Goal: Task Accomplishment & Management: Use online tool/utility

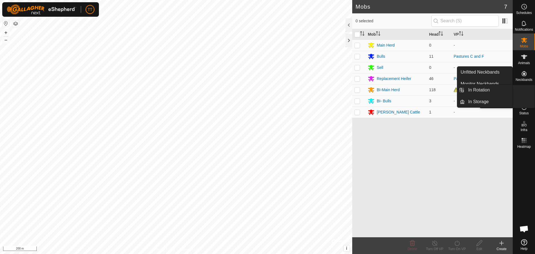
click at [525, 93] on icon at bounding box center [524, 90] width 7 height 7
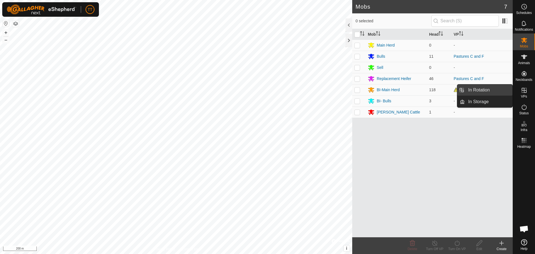
click at [487, 91] on link "In Rotation" at bounding box center [489, 89] width 48 height 11
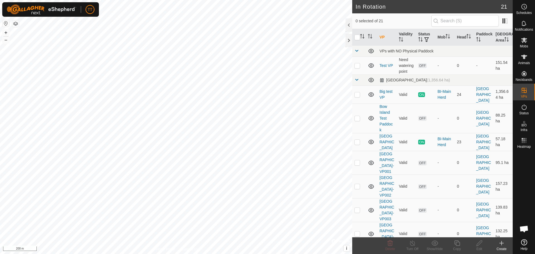
click at [501, 244] on icon at bounding box center [501, 243] width 7 height 7
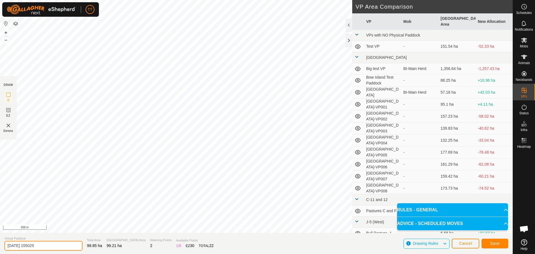
click at [50, 247] on input "[DATE] 155025" at bounding box center [43, 246] width 78 height 10
drag, startPoint x: 55, startPoint y: 244, endPoint x: -8, endPoint y: 246, distance: 62.4
click at [0, 246] on html "TT Schedules Notifications Mobs Animals Neckbands VPs Status Infra Heatmap Help…" at bounding box center [267, 127] width 535 height 254
type input "Training Paddock"
click at [503, 245] on button "Save" at bounding box center [494, 243] width 27 height 10
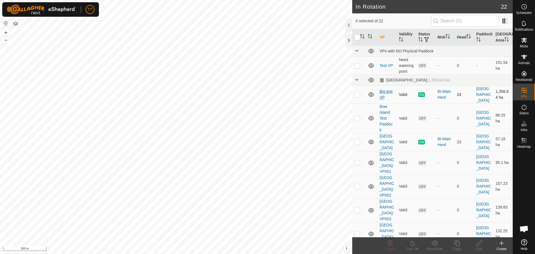
click at [385, 91] on link "Big test VP" at bounding box center [385, 94] width 13 height 10
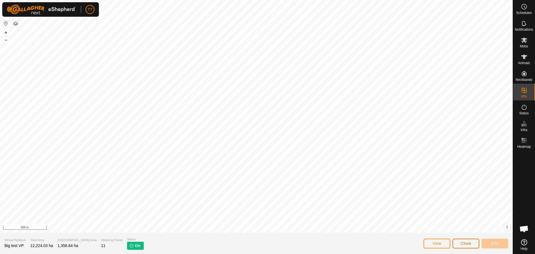
click at [469, 243] on span "Close" at bounding box center [465, 243] width 11 height 4
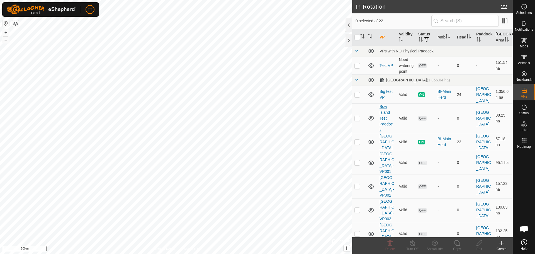
click at [384, 110] on link "Bow Island Test Paddock" at bounding box center [385, 118] width 13 height 28
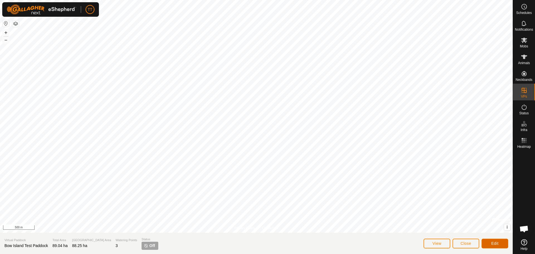
click at [490, 243] on button "Edit" at bounding box center [494, 243] width 27 height 10
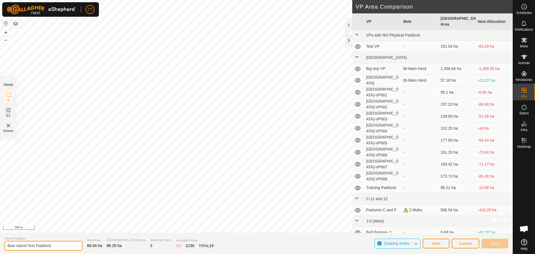
drag, startPoint x: 57, startPoint y: 246, endPoint x: 2, endPoint y: 249, distance: 54.9
click at [2, 249] on section "Virtual Paddock [GEOGRAPHIC_DATA] Test [GEOGRAPHIC_DATA] Total Area 89.04 ha Gr…" at bounding box center [256, 243] width 512 height 21
type input "[GEOGRAPHIC_DATA]-VP009"
click at [495, 243] on span "Save" at bounding box center [494, 243] width 9 height 4
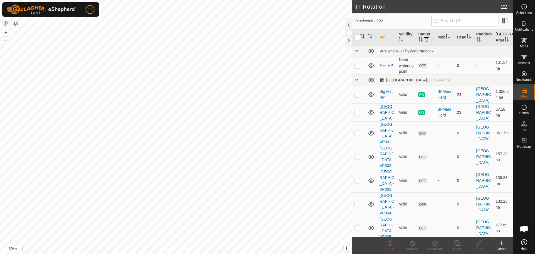
click at [383, 118] on link "[GEOGRAPHIC_DATA]" at bounding box center [386, 112] width 15 height 16
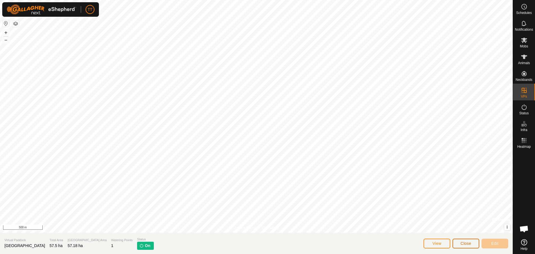
click at [456, 243] on button "Close" at bounding box center [465, 243] width 27 height 10
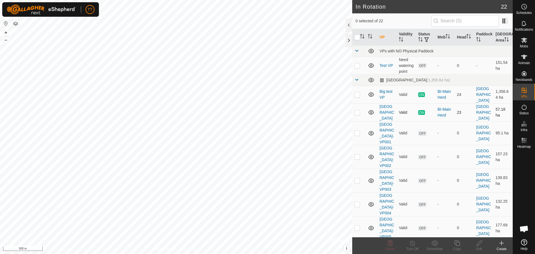
click at [358, 114] on p-checkbox at bounding box center [357, 112] width 6 height 4
checkbox input "true"
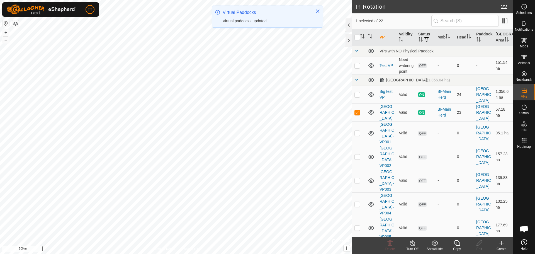
click at [359, 114] on p-checkbox at bounding box center [357, 112] width 6 height 4
checkbox input "false"
click at [356, 135] on p-checkbox at bounding box center [357, 133] width 6 height 4
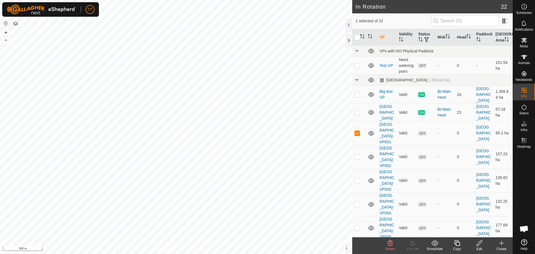
click at [391, 242] on icon at bounding box center [389, 243] width 5 height 6
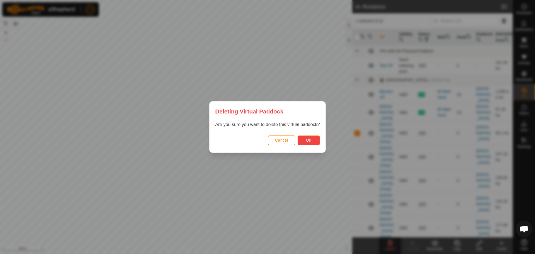
click at [311, 139] on span "Ok" at bounding box center [308, 140] width 5 height 4
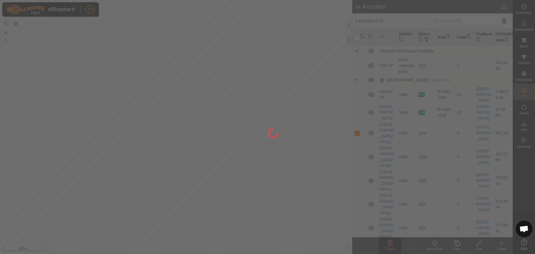
checkbox input "false"
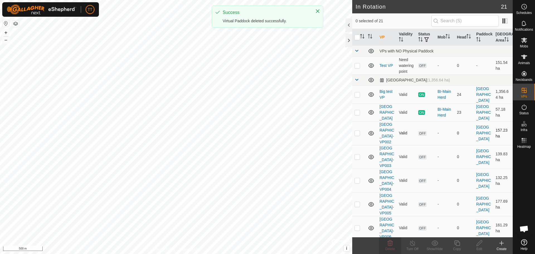
click at [357, 135] on p-checkbox at bounding box center [357, 133] width 6 height 4
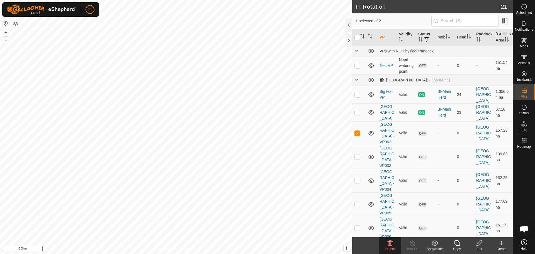
click at [393, 247] on span "Delete" at bounding box center [390, 249] width 10 height 4
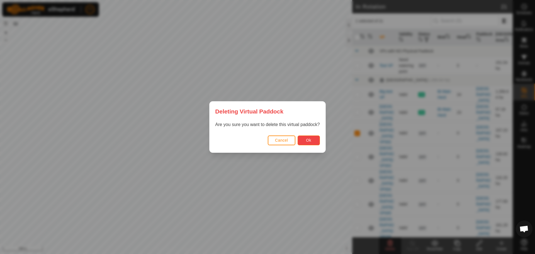
click at [311, 141] on span "Ok" at bounding box center [308, 140] width 5 height 4
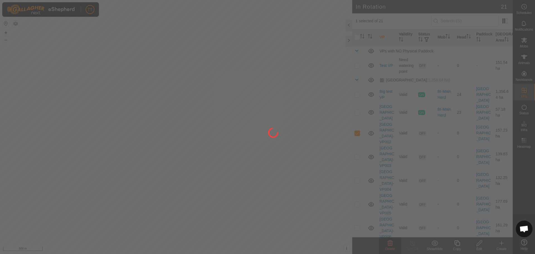
checkbox input "false"
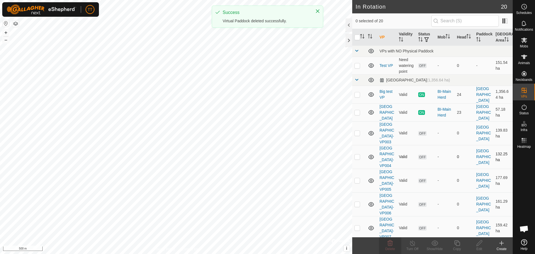
click at [358, 159] on p-checkbox at bounding box center [357, 156] width 6 height 4
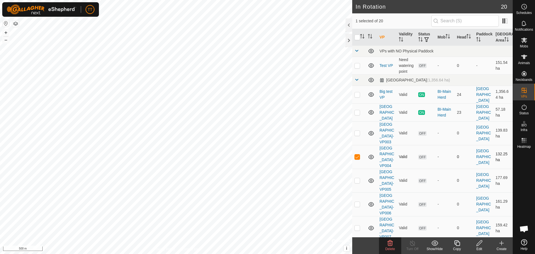
click at [357, 159] on p-checkbox at bounding box center [357, 156] width 6 height 4
checkbox input "false"
click at [357, 182] on p-checkbox at bounding box center [357, 180] width 6 height 4
checkbox input "true"
click at [358, 159] on p-checkbox at bounding box center [357, 156] width 6 height 4
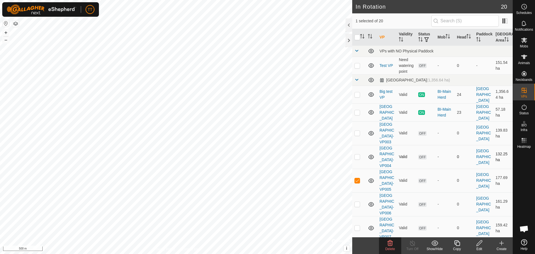
checkbox input "true"
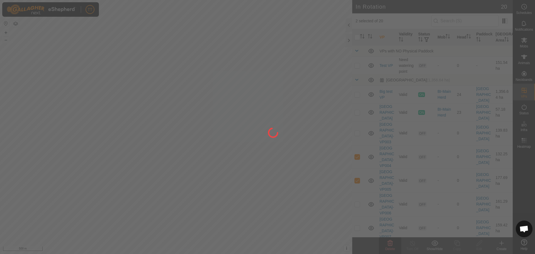
drag, startPoint x: 357, startPoint y: 146, endPoint x: 357, endPoint y: 143, distance: 3.1
click at [357, 143] on div at bounding box center [267, 127] width 535 height 254
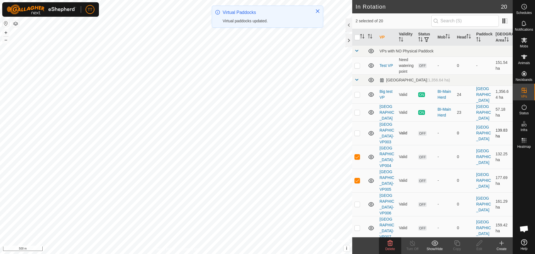
click at [358, 135] on p-checkbox at bounding box center [357, 133] width 6 height 4
checkbox input "true"
click at [357, 159] on p-checkbox at bounding box center [357, 156] width 6 height 4
checkbox input "false"
click at [359, 182] on p-checkbox at bounding box center [357, 180] width 6 height 4
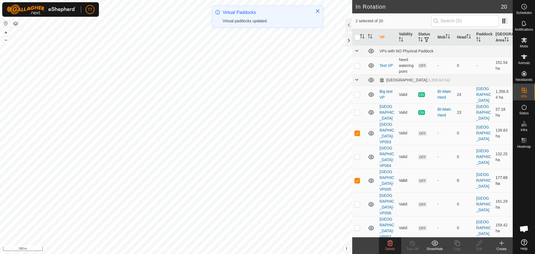
checkbox input "false"
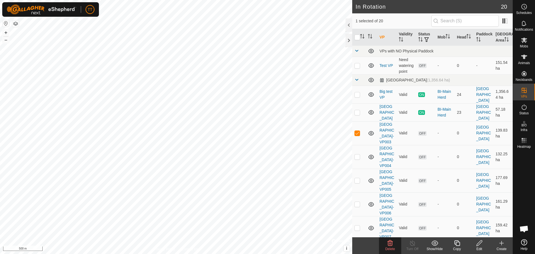
click at [389, 244] on icon at bounding box center [389, 243] width 5 height 6
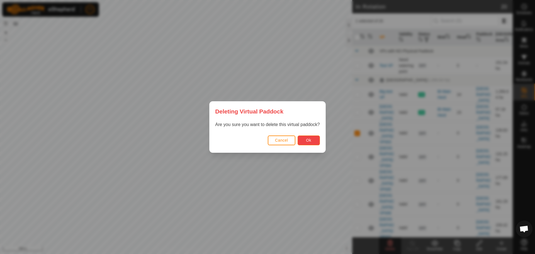
click at [304, 137] on button "Ok" at bounding box center [308, 140] width 22 height 10
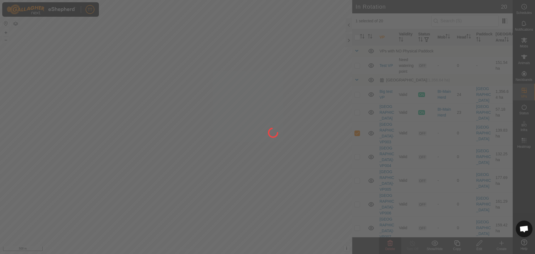
checkbox input "false"
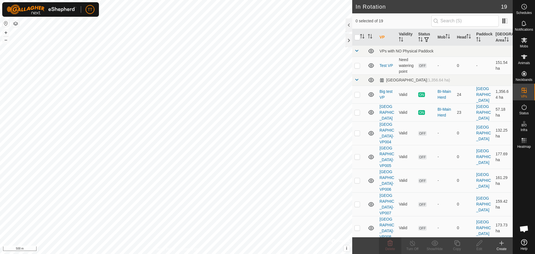
click at [500, 248] on div "Create" at bounding box center [501, 248] width 22 height 5
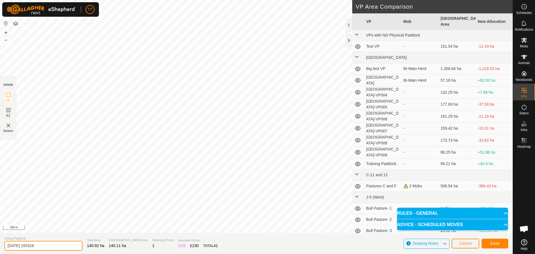
drag, startPoint x: 44, startPoint y: 245, endPoint x: -2, endPoint y: 246, distance: 46.2
click at [0, 246] on html "TT Schedules Notifications Mobs Animals Neckbands VPs Status Infra Heatmap Help…" at bounding box center [267, 127] width 535 height 254
type input "[GEOGRAPHIC_DATA]-VP003"
click at [491, 244] on span "Save" at bounding box center [494, 243] width 9 height 4
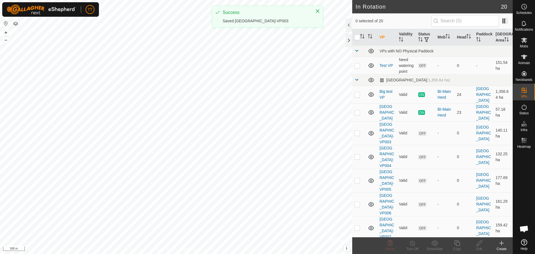
checkbox input "true"
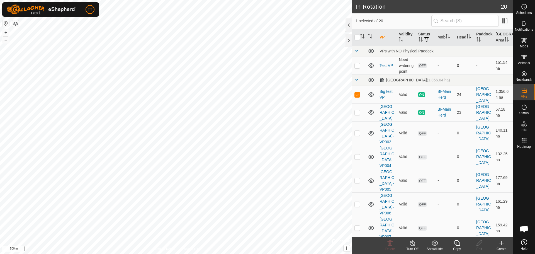
checkbox input "true"
checkbox input "false"
click at [388, 244] on icon at bounding box center [390, 243] width 7 height 7
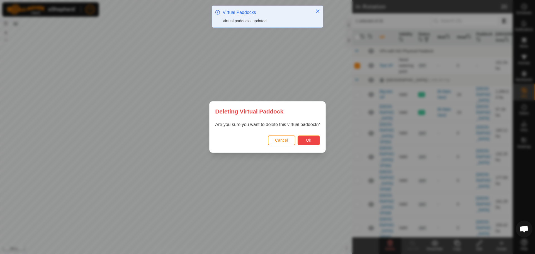
click at [314, 141] on button "Ok" at bounding box center [308, 140] width 22 height 10
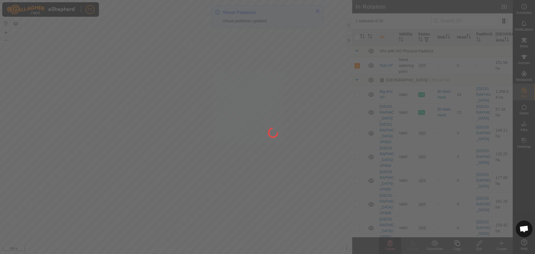
checkbox input "false"
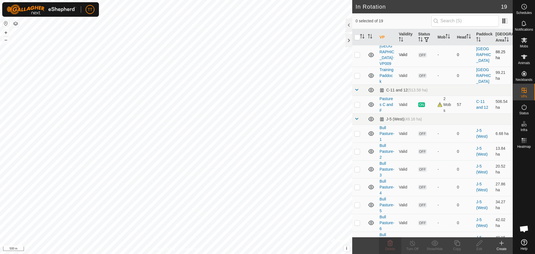
scroll to position [195, 0]
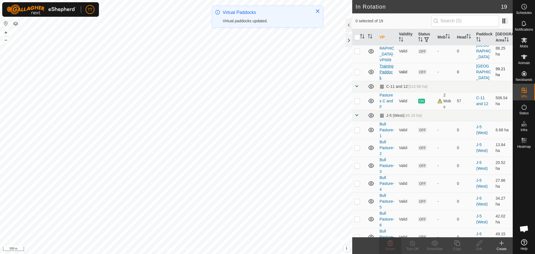
click at [384, 80] on link "Training Paddock" at bounding box center [386, 72] width 14 height 16
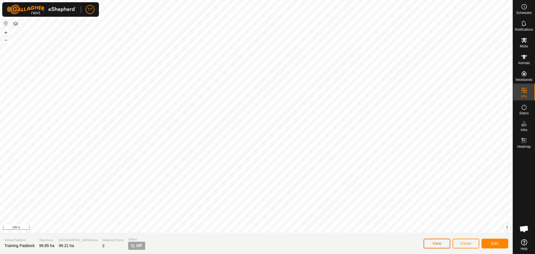
click at [440, 240] on button "View" at bounding box center [436, 243] width 27 height 10
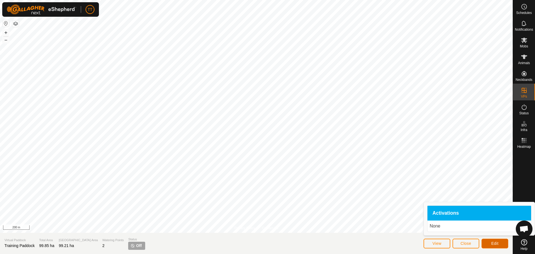
click at [486, 242] on button "Edit" at bounding box center [494, 243] width 27 height 10
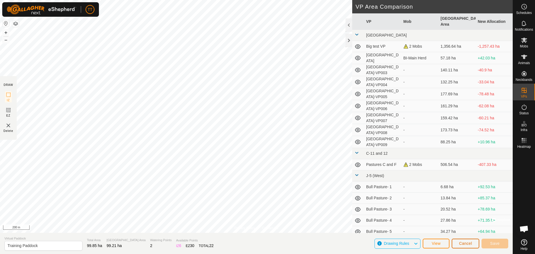
click at [467, 244] on span "Cancel" at bounding box center [465, 243] width 13 height 4
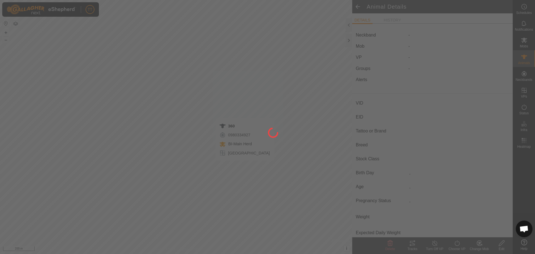
type input "360"
type input "124000182036137"
type input "Y"
type input "Mixed"
type input "Heifer"
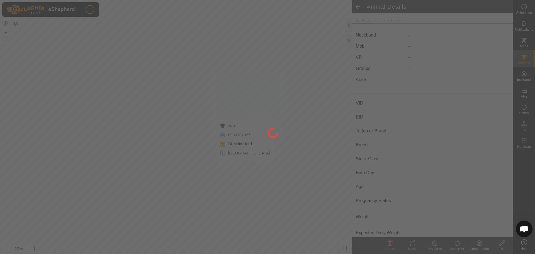
type input "0 kg"
type input "-"
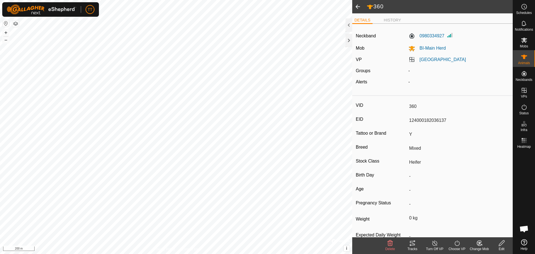
click at [411, 244] on icon at bounding box center [412, 243] width 7 height 7
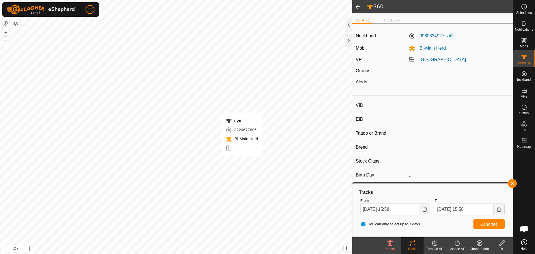
type input "L20"
type input "124000190890801"
type input "Y"
type input "Mixed"
type input "Heifer"
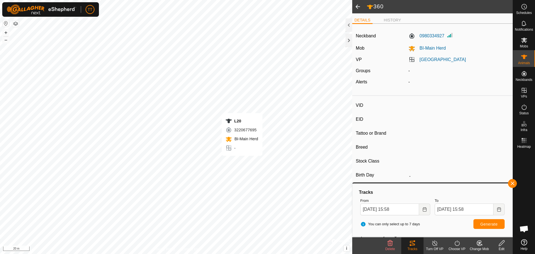
type input "01/2023"
type input "2 years 9 months"
type input "0 kg"
type input "-"
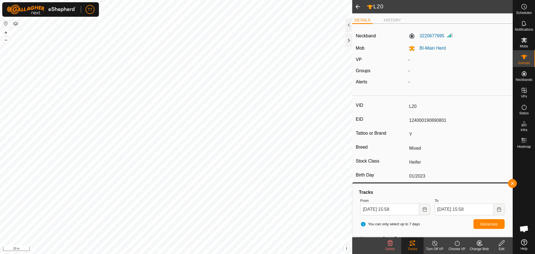
click at [415, 246] on div "Tracks" at bounding box center [412, 248] width 22 height 5
click at [479, 223] on button "Generate" at bounding box center [488, 224] width 31 height 10
type input "-"
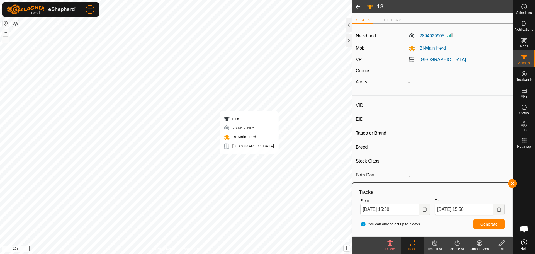
type input "L18"
type input "124000190890573"
type input "Y"
type input "Mixed"
type input "Heifer"
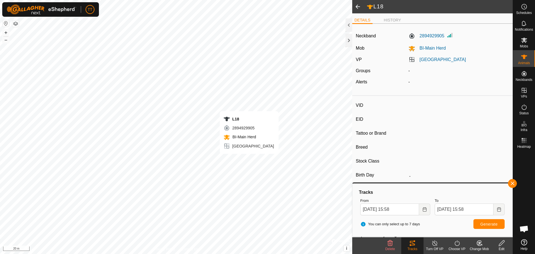
type input "01/2023"
type input "2 years 9 months"
type input "0 kg"
type input "-"
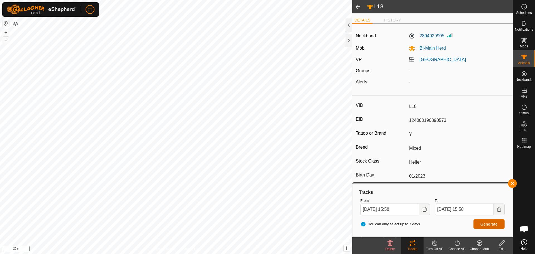
click at [478, 224] on button "Generate" at bounding box center [488, 224] width 31 height 10
type input "-"
type input "209"
type input "124000182036071"
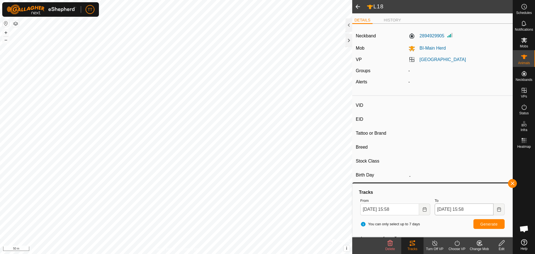
type input "Y"
type input "Mixed"
type input "Heifer"
type input "0 kg"
type input "-"
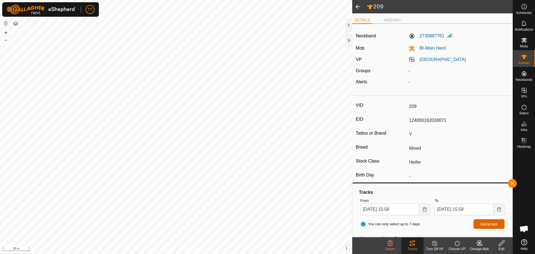
click at [490, 226] on button "Generate" at bounding box center [488, 224] width 31 height 10
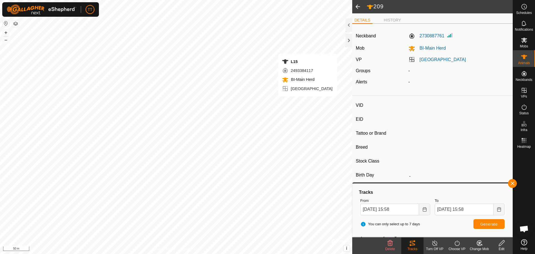
type input "L15"
type input "124000190890557"
type input "Y"
type input "Mixed"
type input "Heifer"
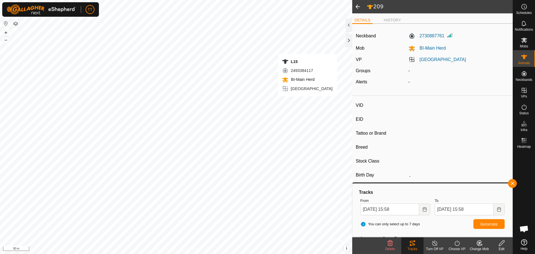
type input "01/2023"
type input "2 years 9 months"
type input "0 kg"
type input "-"
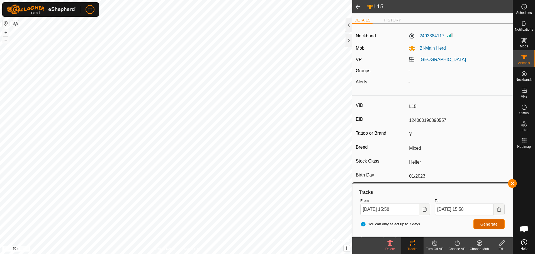
click at [495, 223] on span "Generate" at bounding box center [488, 224] width 17 height 4
type input "-"
type input "234"
type input "124000182036122"
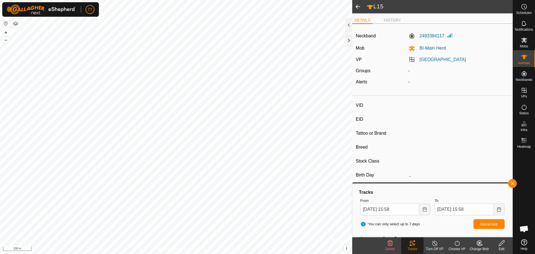
type input "Y"
type input "Mixed"
type input "Heifer"
type input "0 kg"
type input "-"
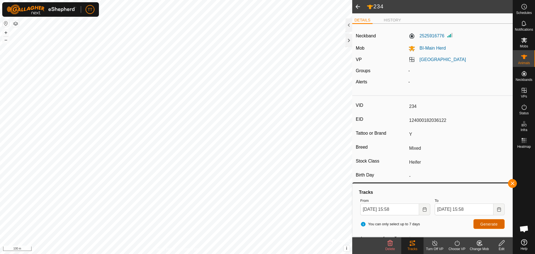
click at [496, 222] on span "Generate" at bounding box center [488, 224] width 17 height 4
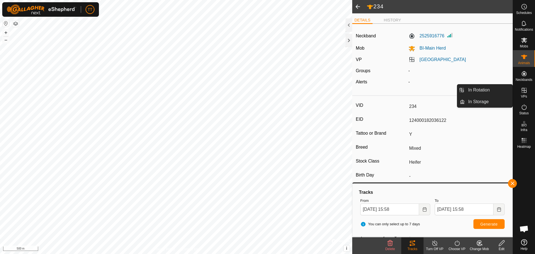
click at [527, 89] on icon at bounding box center [524, 90] width 7 height 7
click at [494, 91] on link "In Rotation" at bounding box center [489, 89] width 48 height 11
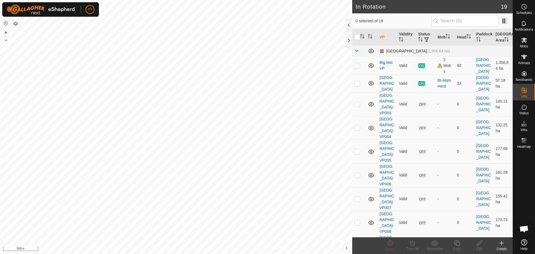
click at [355, 53] on span at bounding box center [356, 50] width 4 height 4
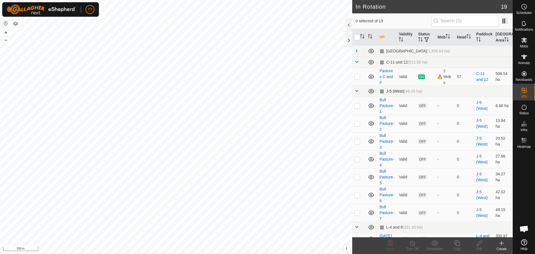
click at [357, 92] on span at bounding box center [356, 91] width 4 height 4
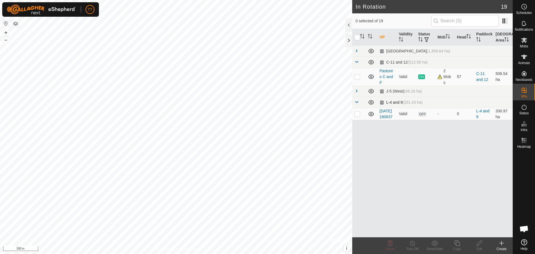
click at [358, 102] on span at bounding box center [356, 102] width 4 height 4
click at [501, 243] on icon at bounding box center [501, 243] width 4 height 0
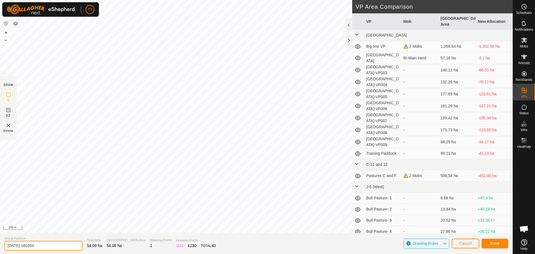
drag, startPoint x: 47, startPoint y: 246, endPoint x: 6, endPoint y: 247, distance: 40.1
click at [6, 247] on input "[DATE] 160350" at bounding box center [43, 246] width 78 height 10
type input "C-1"
click at [488, 241] on button "Save" at bounding box center [494, 243] width 27 height 10
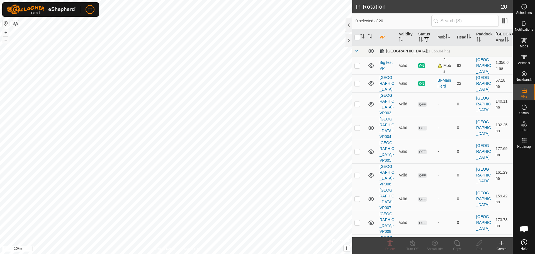
click at [357, 52] on span at bounding box center [356, 50] width 4 height 4
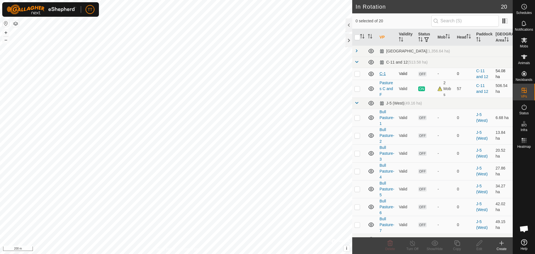
click at [383, 74] on link "C-1" at bounding box center [382, 73] width 6 height 4
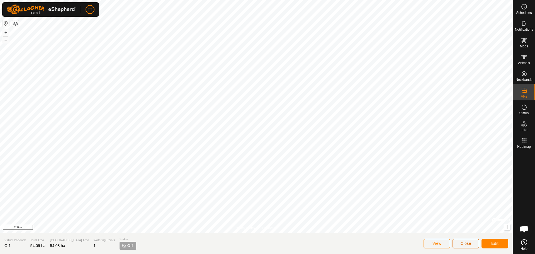
click at [472, 243] on button "Close" at bounding box center [465, 243] width 27 height 10
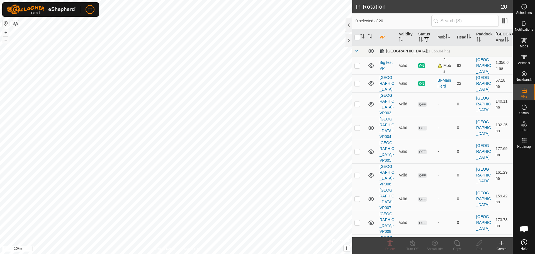
click at [358, 51] on span at bounding box center [356, 50] width 4 height 4
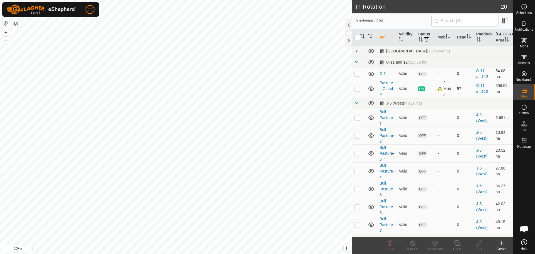
click at [356, 73] on p-checkbox at bounding box center [357, 73] width 6 height 4
checkbox input "true"
click at [456, 245] on icon at bounding box center [457, 243] width 6 height 6
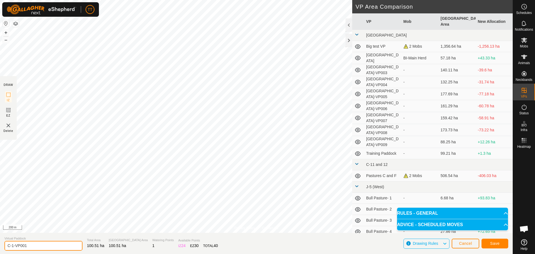
drag, startPoint x: 29, startPoint y: 245, endPoint x: 12, endPoint y: 245, distance: 17.6
click at [12, 245] on input "C-1-VP001" at bounding box center [43, 246] width 78 height 10
type input "C-2"
click at [495, 243] on span "Save" at bounding box center [494, 243] width 9 height 4
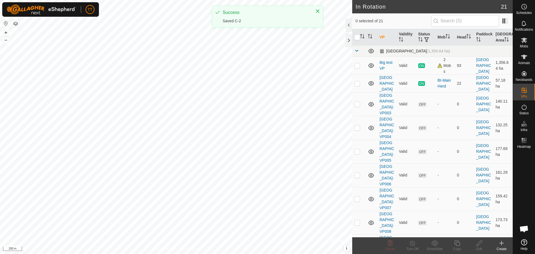
click at [356, 50] on span at bounding box center [356, 50] width 4 height 4
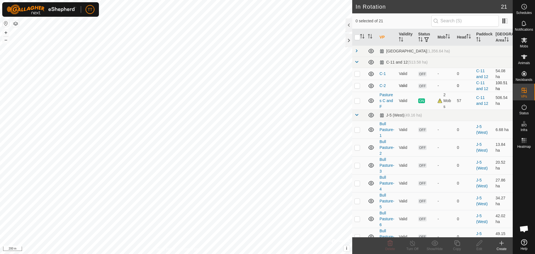
click at [355, 87] on p-checkbox at bounding box center [357, 85] width 6 height 4
checkbox input "true"
click at [455, 245] on icon at bounding box center [456, 243] width 7 height 7
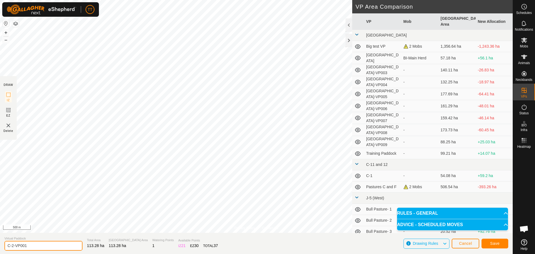
drag, startPoint x: 38, startPoint y: 245, endPoint x: 12, endPoint y: 242, distance: 26.4
click at [12, 242] on input "C-2-VP001" at bounding box center [43, 246] width 78 height 10
type input "C-3"
click at [492, 244] on span "Save" at bounding box center [494, 243] width 9 height 4
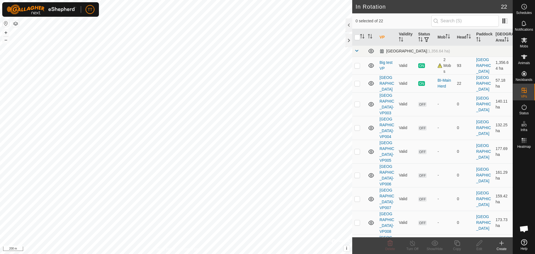
click at [356, 50] on span at bounding box center [356, 50] width 4 height 4
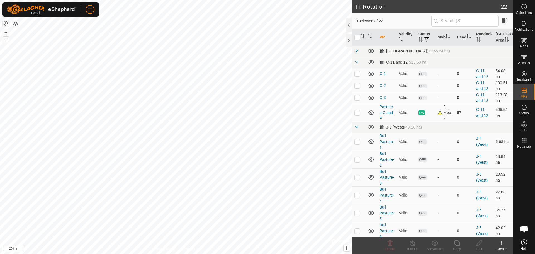
click at [358, 99] on p-checkbox at bounding box center [357, 97] width 6 height 4
checkbox input "true"
click at [458, 246] on div "Copy" at bounding box center [457, 248] width 22 height 5
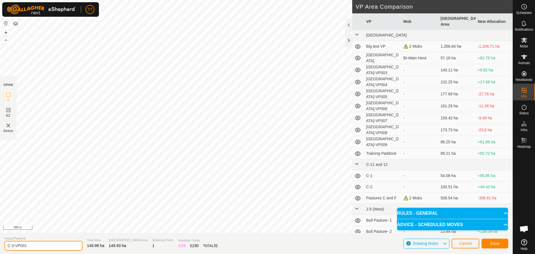
drag, startPoint x: 28, startPoint y: 246, endPoint x: 12, endPoint y: 246, distance: 15.9
click at [12, 246] on input "C-3-VP001" at bounding box center [43, 246] width 78 height 10
type input "C-4"
click at [495, 244] on span "Save" at bounding box center [494, 243] width 9 height 4
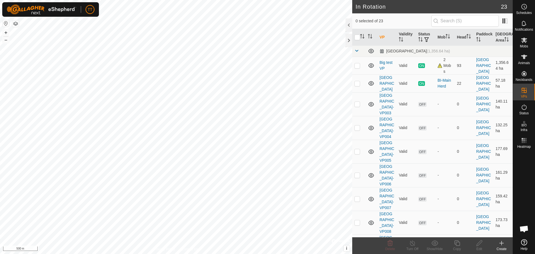
click at [502, 246] on icon at bounding box center [501, 243] width 7 height 7
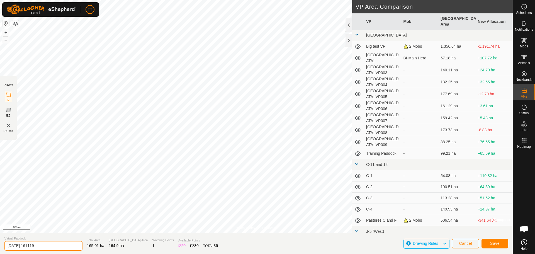
drag, startPoint x: 47, startPoint y: 245, endPoint x: 3, endPoint y: 245, distance: 43.7
click at [3, 245] on section "Virtual Paddock [DATE] 161119 Total Area 165.01 ha Grazing Area 164.9 ha Wateri…" at bounding box center [256, 243] width 512 height 21
type input "C-5"
click at [502, 242] on button "Save" at bounding box center [494, 243] width 27 height 10
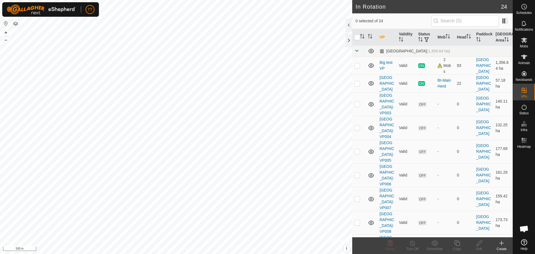
click at [504, 246] on icon at bounding box center [501, 243] width 7 height 7
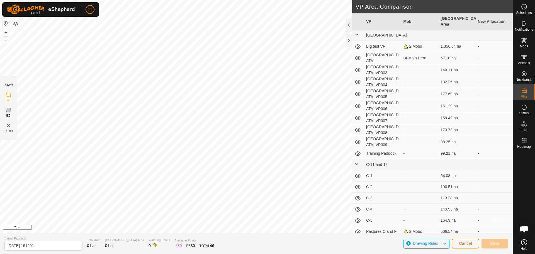
click at [460, 243] on span "Cancel" at bounding box center [465, 243] width 13 height 4
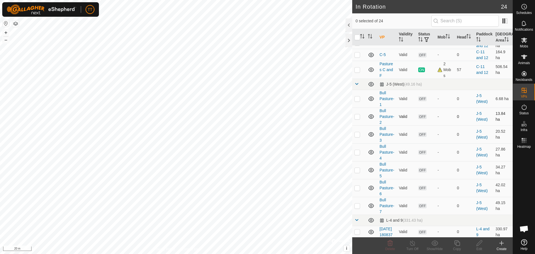
scroll to position [340, 0]
click at [359, 52] on p-checkbox at bounding box center [357, 54] width 6 height 4
checkbox input "true"
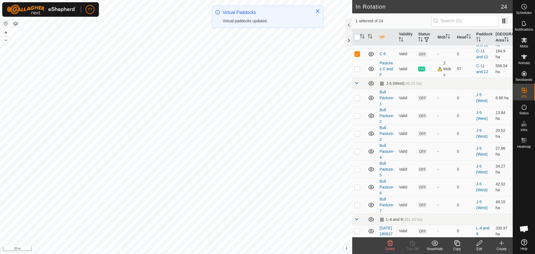
scroll to position [0, 0]
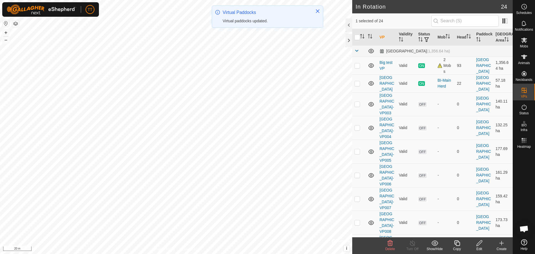
click at [457, 245] on icon at bounding box center [456, 243] width 7 height 7
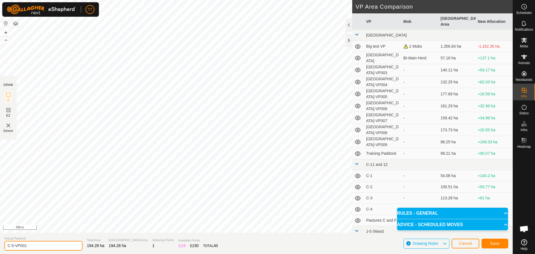
drag, startPoint x: 34, startPoint y: 246, endPoint x: 11, endPoint y: 246, distance: 22.3
click at [11, 246] on input "C-5-VP001" at bounding box center [43, 246] width 78 height 10
type input "C-6"
click at [496, 244] on span "Save" at bounding box center [494, 243] width 9 height 4
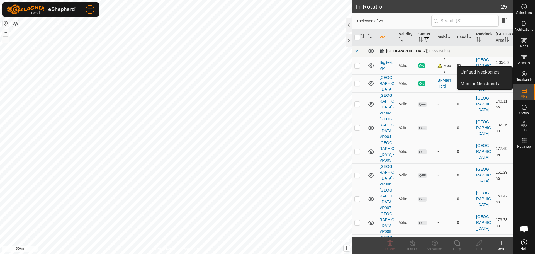
click at [357, 54] on td at bounding box center [358, 50] width 13 height 11
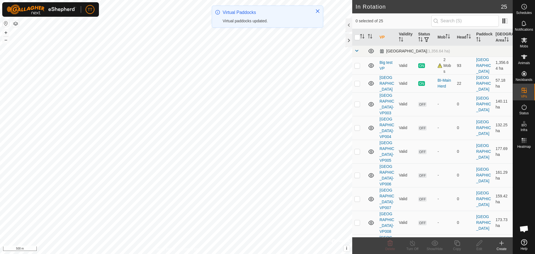
click at [358, 52] on span at bounding box center [356, 50] width 4 height 4
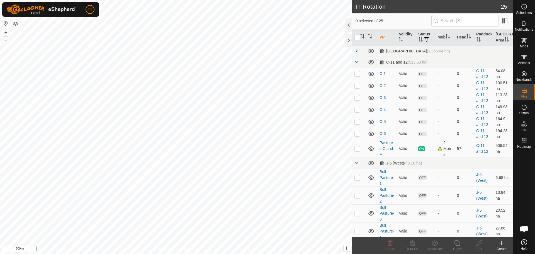
click at [504, 246] on icon at bounding box center [501, 243] width 7 height 7
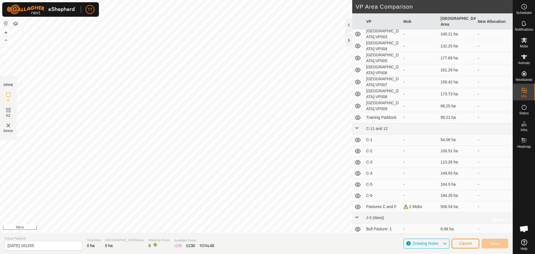
scroll to position [84, 0]
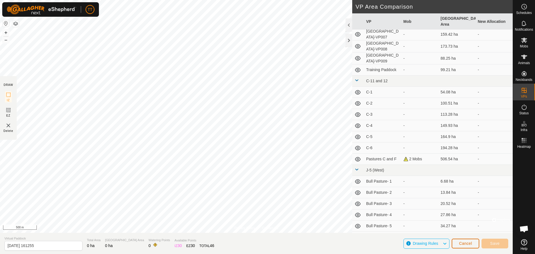
click at [462, 246] on button "Cancel" at bounding box center [465, 243] width 28 height 10
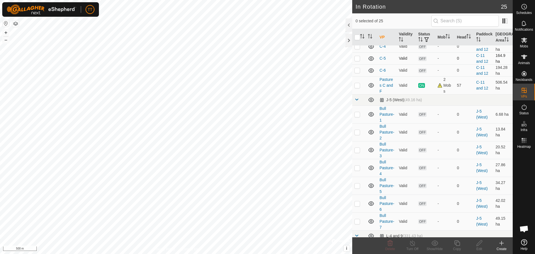
scroll to position [279, 0]
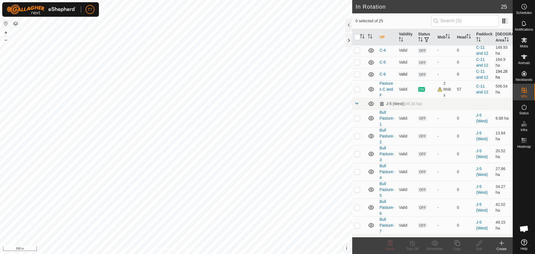
click at [357, 76] on p-checkbox at bounding box center [357, 74] width 6 height 4
checkbox input "true"
click at [459, 244] on icon at bounding box center [457, 243] width 6 height 6
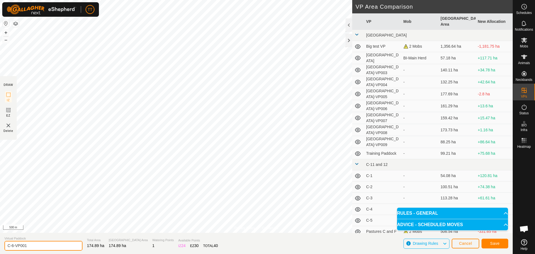
drag, startPoint x: 31, startPoint y: 245, endPoint x: 14, endPoint y: 245, distance: 17.3
click at [14, 245] on input "C-6-VP001" at bounding box center [43, 246] width 78 height 10
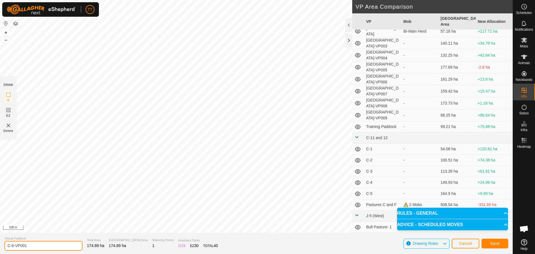
scroll to position [56, 0]
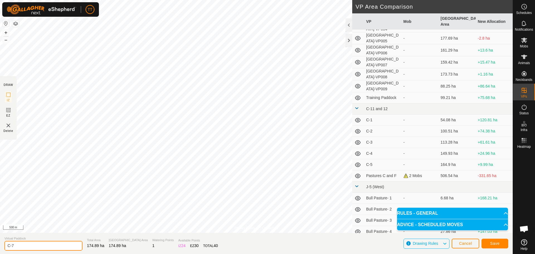
type input "C-7"
click at [489, 243] on button "Save" at bounding box center [494, 243] width 27 height 10
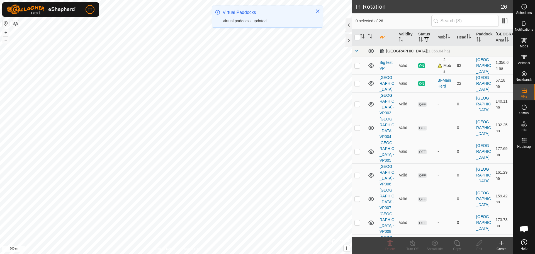
click at [357, 50] on span at bounding box center [356, 50] width 4 height 4
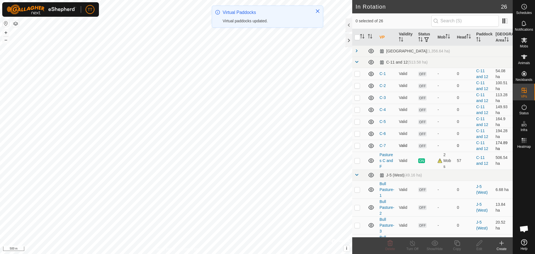
click at [358, 145] on p-checkbox at bounding box center [357, 145] width 6 height 4
checkbox input "true"
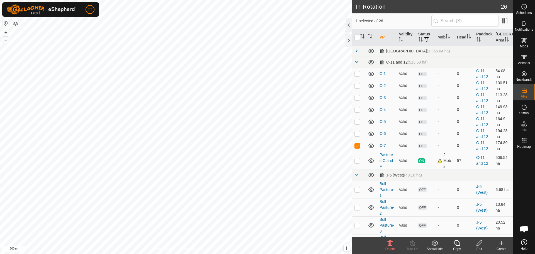
click at [457, 243] on icon at bounding box center [456, 243] width 7 height 7
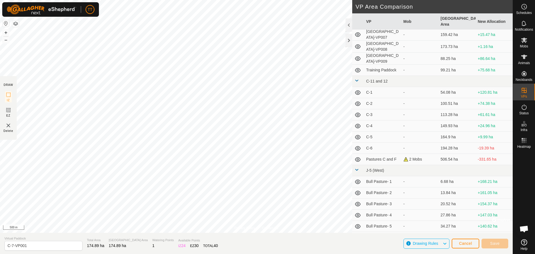
scroll to position [84, 0]
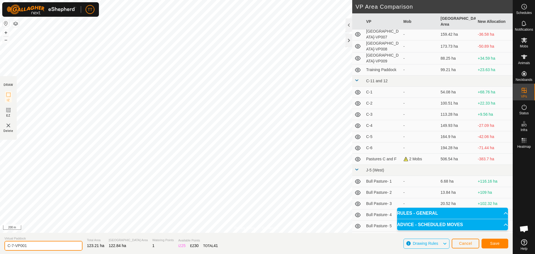
drag, startPoint x: 19, startPoint y: 245, endPoint x: 12, endPoint y: 244, distance: 6.7
click at [12, 244] on input "C-7-VP001" at bounding box center [43, 246] width 78 height 10
type input "C-8"
click at [500, 245] on button "Save" at bounding box center [494, 243] width 27 height 10
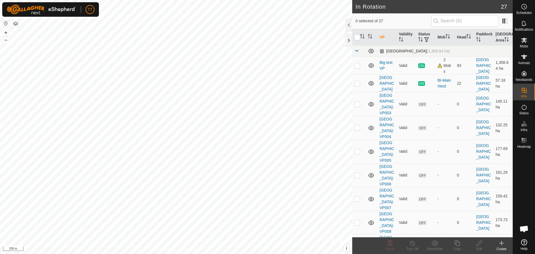
click at [357, 51] on span at bounding box center [356, 50] width 4 height 4
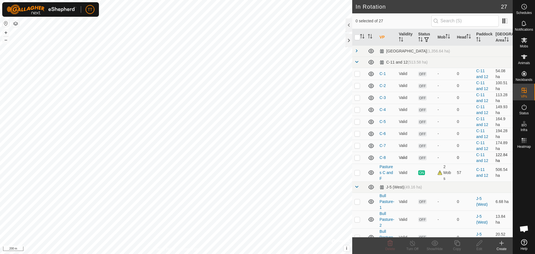
click at [356, 157] on p-checkbox at bounding box center [357, 157] width 6 height 4
checkbox input "true"
click at [456, 246] on icon at bounding box center [456, 243] width 7 height 7
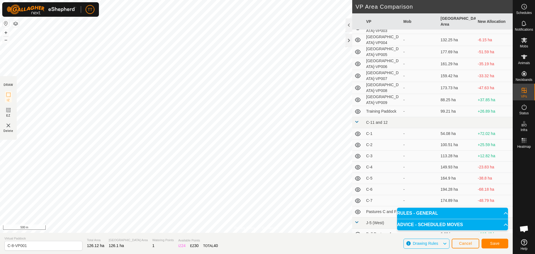
scroll to position [84, 0]
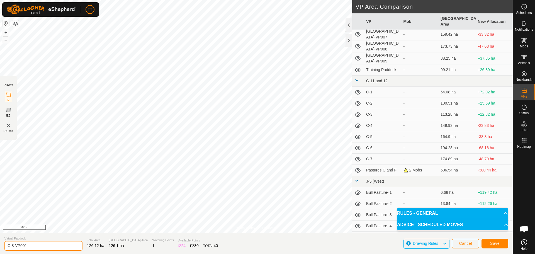
drag, startPoint x: 30, startPoint y: 246, endPoint x: 11, endPoint y: 248, distance: 19.0
click at [11, 248] on input "C-8-VP001" at bounding box center [43, 246] width 78 height 10
type input "C-9"
click at [484, 242] on button "Save" at bounding box center [494, 243] width 27 height 10
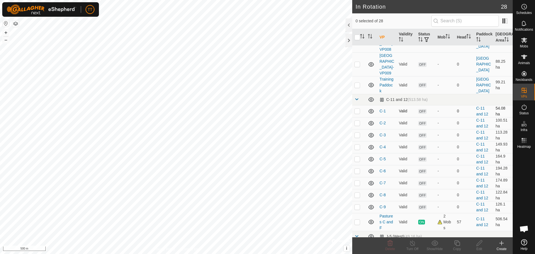
scroll to position [223, 0]
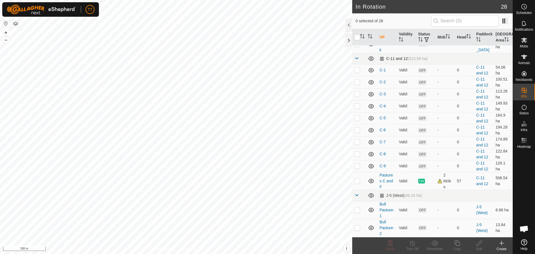
click at [399, 61] on div "C-11 and 12 (513.58 ha)" at bounding box center [403, 58] width 48 height 5
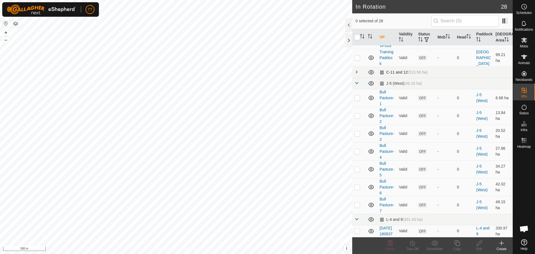
click at [358, 78] on td at bounding box center [358, 72] width 13 height 11
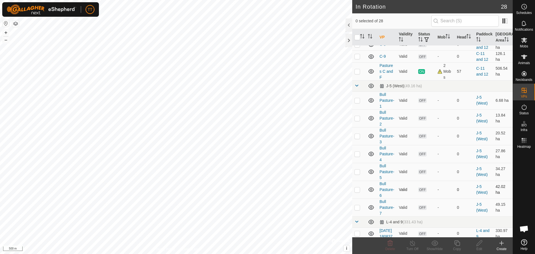
scroll to position [248, 0]
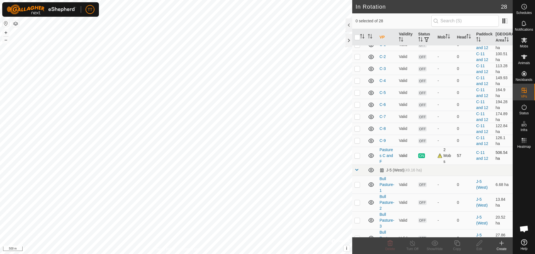
click at [354, 158] on p-checkbox at bounding box center [357, 155] width 6 height 4
checkbox input "true"
click at [414, 243] on icon at bounding box center [412, 243] width 7 height 7
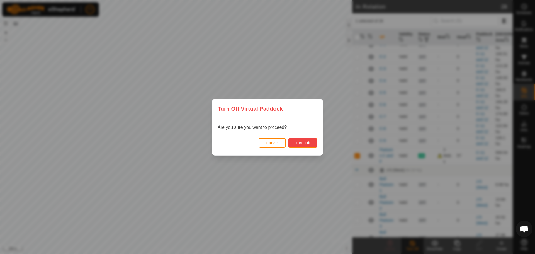
click at [309, 141] on span "Turn Off" at bounding box center [302, 143] width 15 height 4
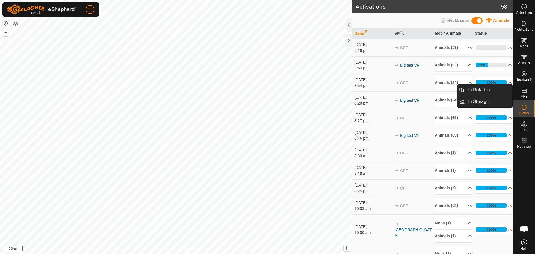
click at [485, 91] on link "In Rotation" at bounding box center [489, 89] width 48 height 11
